Goal: Browse casually: Explore the website without a specific task or goal

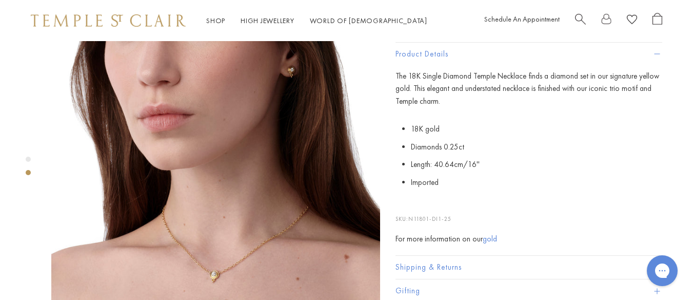
scroll to position [414, 0]
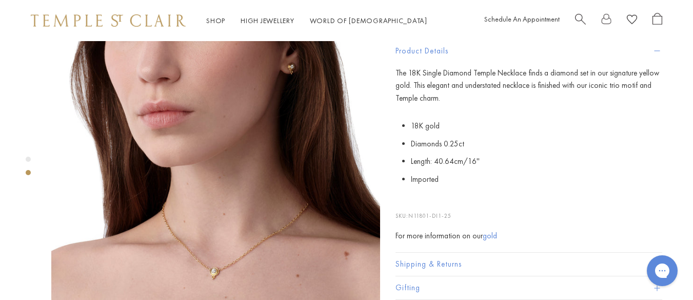
click at [207, 207] on img at bounding box center [215, 135] width 329 height 329
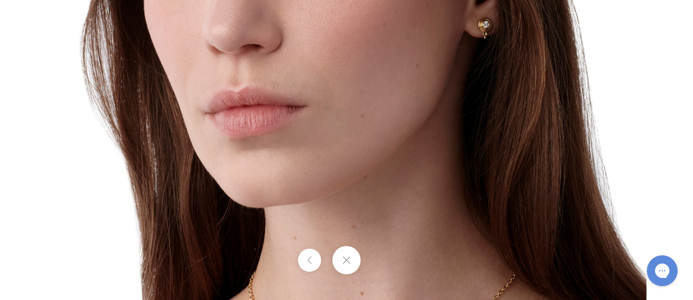
scroll to position [1423, 0]
click at [503, 190] on img at bounding box center [347, 150] width 600 height 600
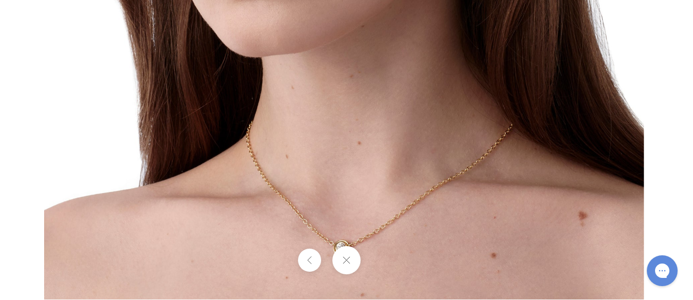
drag, startPoint x: 494, startPoint y: 212, endPoint x: 483, endPoint y: 21, distance: 191.7
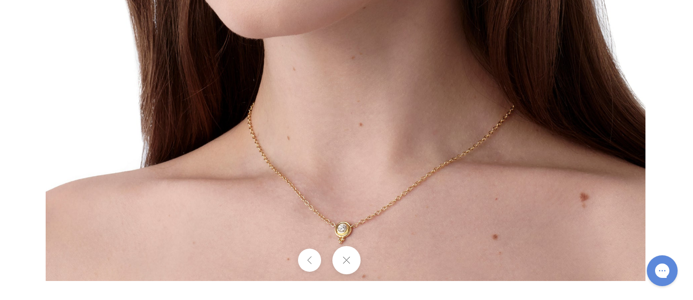
drag, startPoint x: 435, startPoint y: 193, endPoint x: 423, endPoint y: 93, distance: 100.8
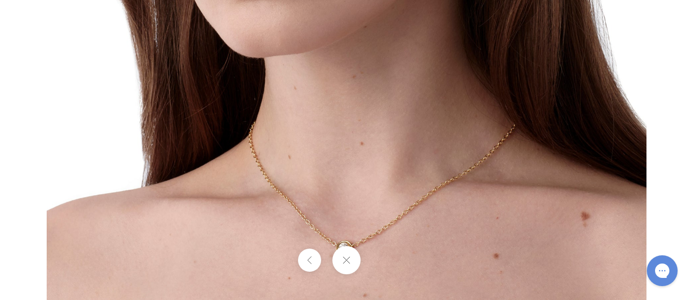
click at [423, 93] on img at bounding box center [347, 0] width 600 height 600
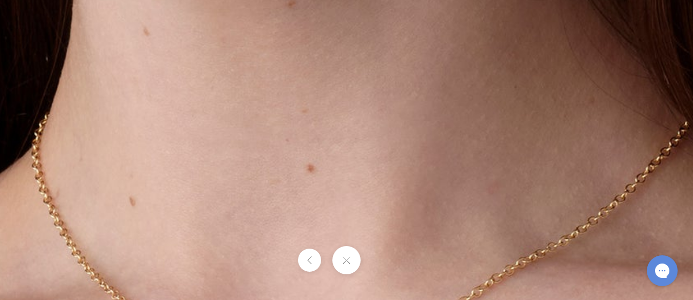
drag, startPoint x: 430, startPoint y: 120, endPoint x: 460, endPoint y: 61, distance: 65.6
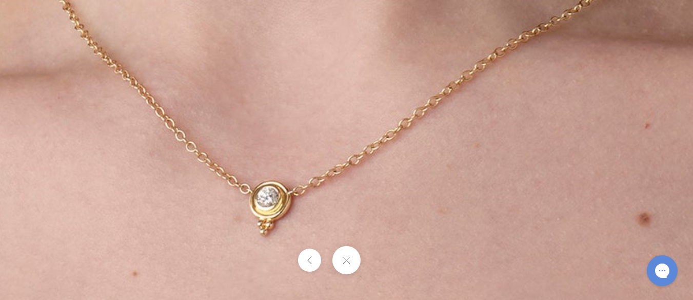
drag, startPoint x: 443, startPoint y: 281, endPoint x: 446, endPoint y: 45, distance: 235.9
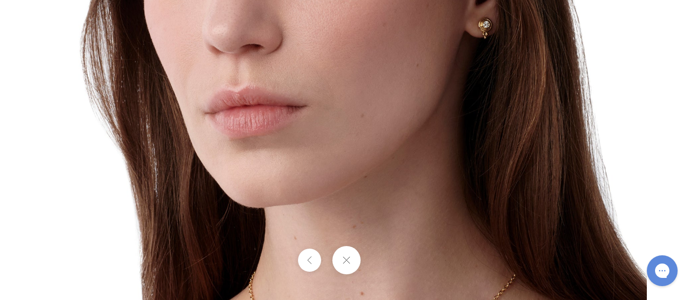
click at [607, 41] on img at bounding box center [347, 150] width 600 height 600
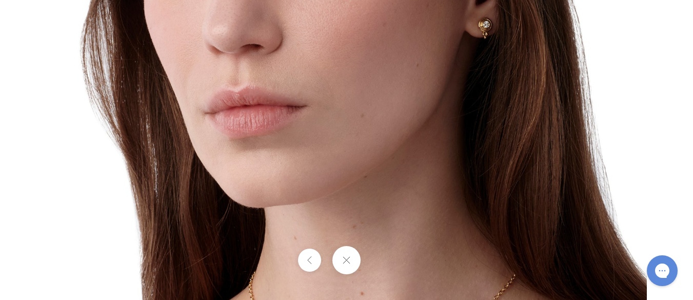
scroll to position [0, 0]
click at [347, 263] on button at bounding box center [346, 260] width 28 height 28
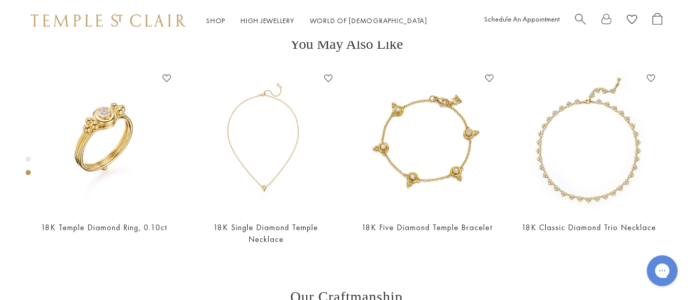
scroll to position [383, 0]
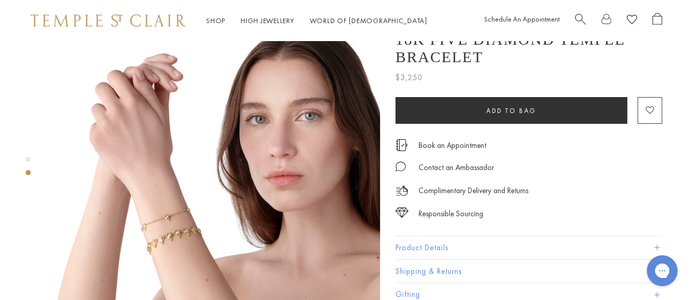
scroll to position [374, 0]
